Goal: Information Seeking & Learning: Learn about a topic

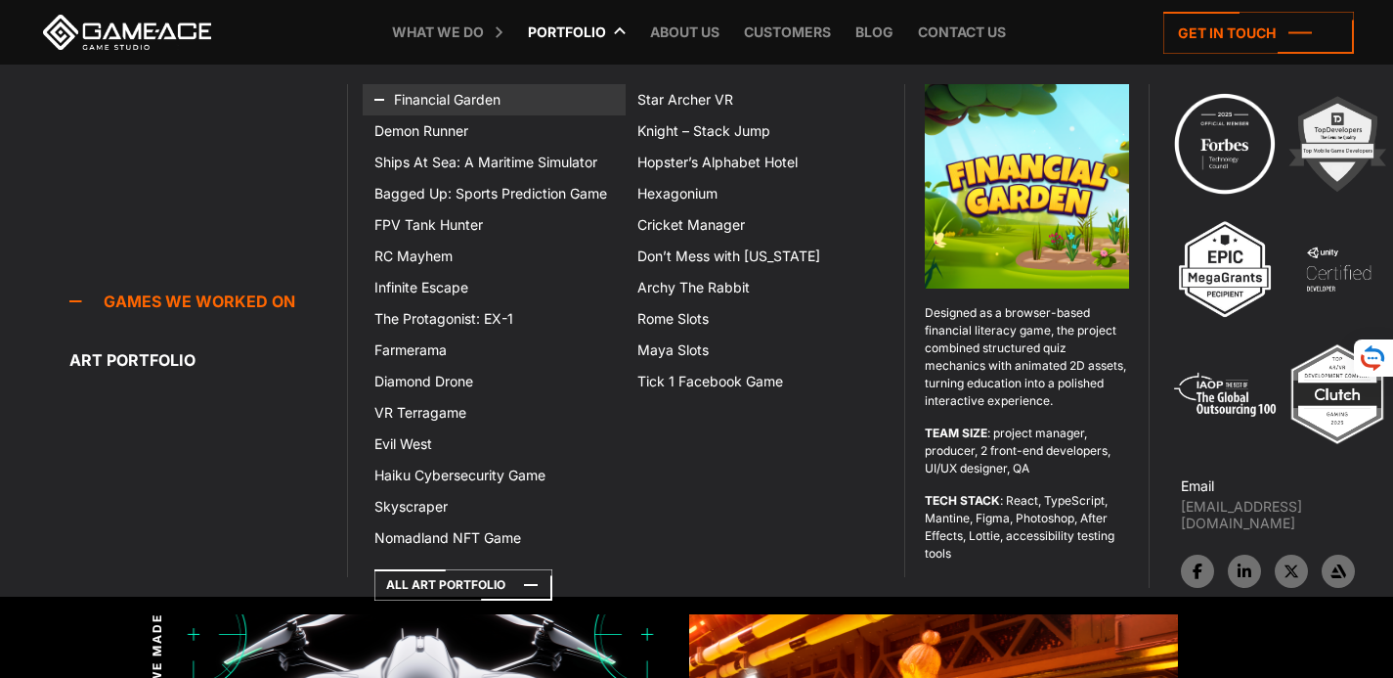
click at [472, 95] on link "Financial Garden" at bounding box center [494, 99] width 263 height 31
click at [551, 88] on link "Financial Garden" at bounding box center [494, 99] width 263 height 31
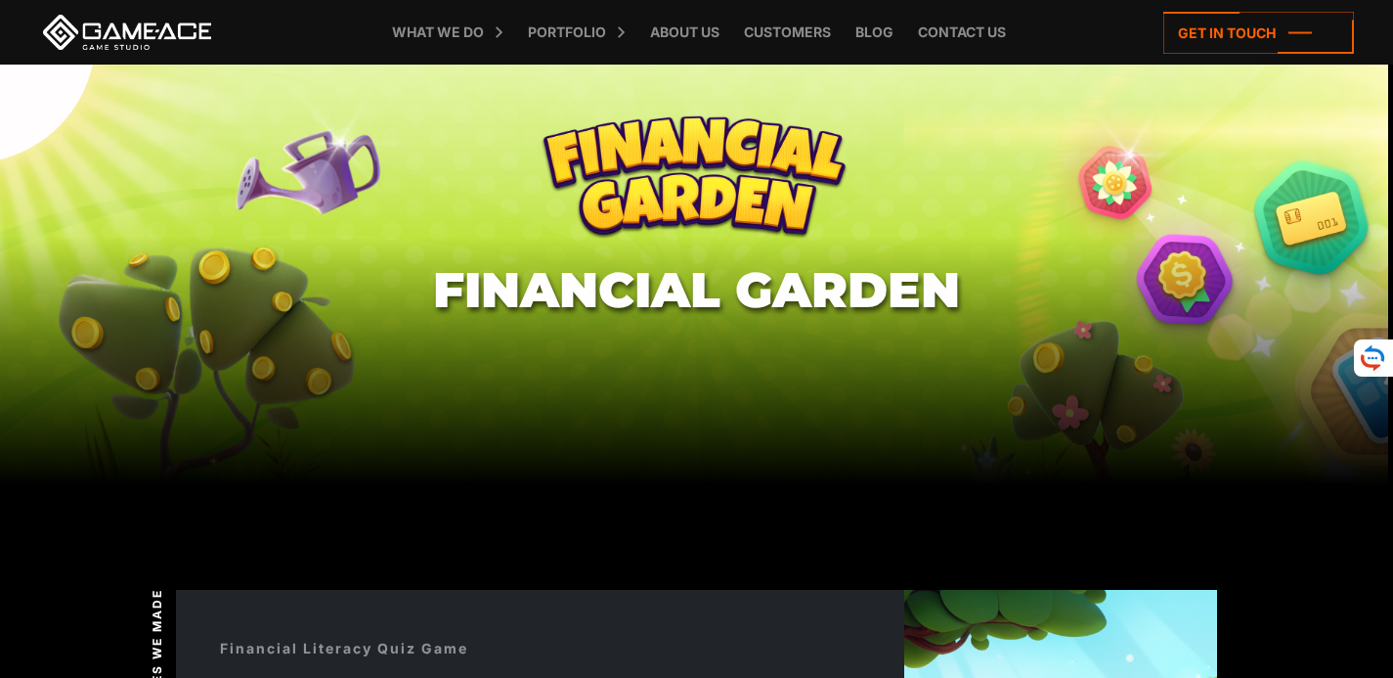
scroll to position [196, 0]
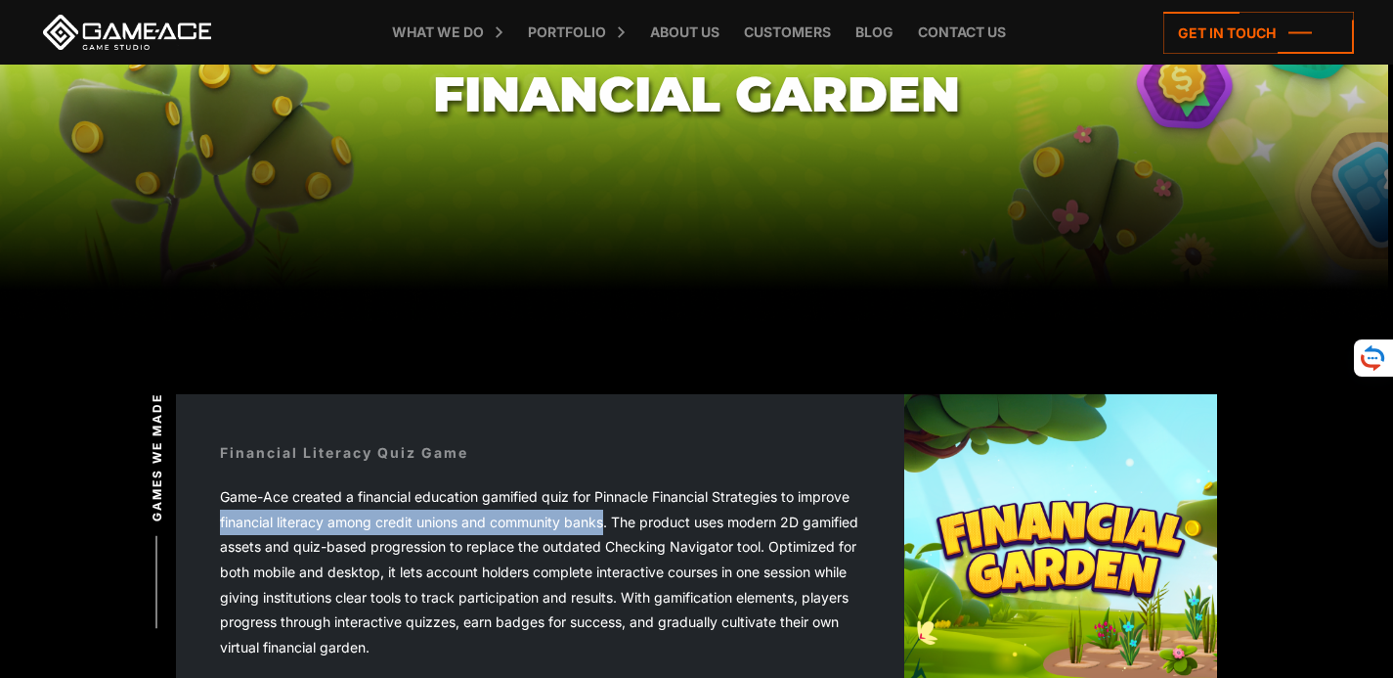
copy div "financial literacy among credit unions and community banks"
drag, startPoint x: 219, startPoint y: 522, endPoint x: 607, endPoint y: 522, distance: 388.2
click at [607, 522] on div "Financial Literacy Quiz Game Game-Ace created a financial education gamified qu…" at bounding box center [540, 551] width 729 height 306
